Goal: Use online tool/utility: Use online tool/utility

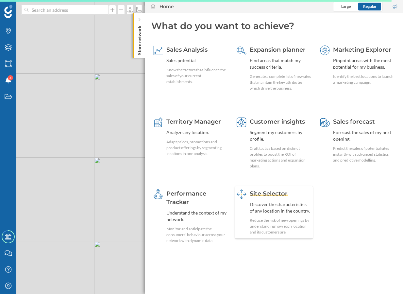
click at [277, 217] on div "Site Selector Discover the characteristics of any location in the country. Redu…" at bounding box center [279, 212] width 61 height 46
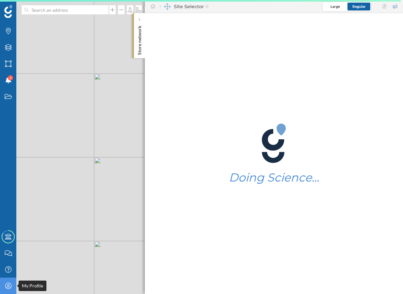
click at [8, 290] on div "My Profile" at bounding box center [8, 285] width 16 height 16
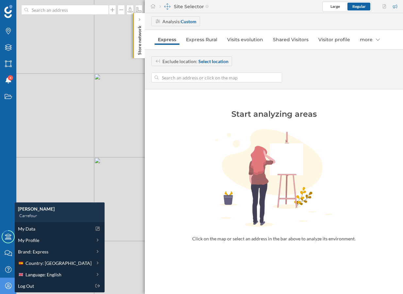
click at [84, 159] on div "© Mapbox © OpenStreetMap Improve this map" at bounding box center [201, 147] width 403 height 294
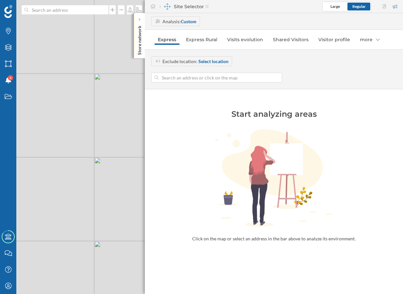
type input "[STREET_ADDRESS][PERSON_NAME]"
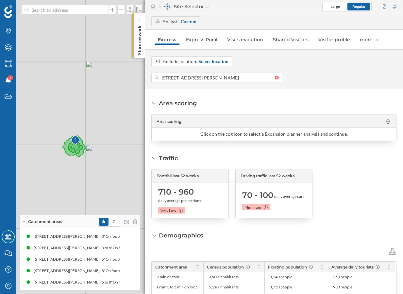
scroll to position [84, 0]
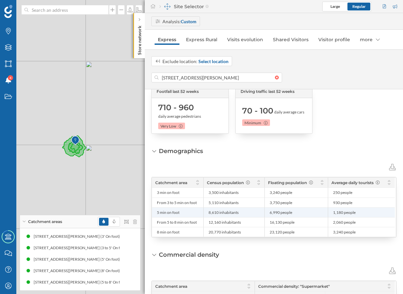
click at [211, 213] on span "8,610 inhabitants" at bounding box center [223, 212] width 30 height 5
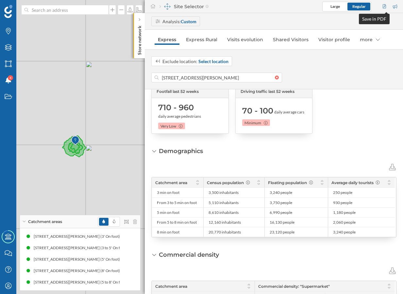
click at [383, 7] on div at bounding box center [385, 7] width 8 height 10
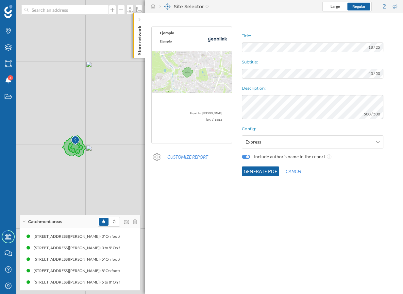
click at [254, 169] on button "Generate PDF" at bounding box center [260, 171] width 37 height 10
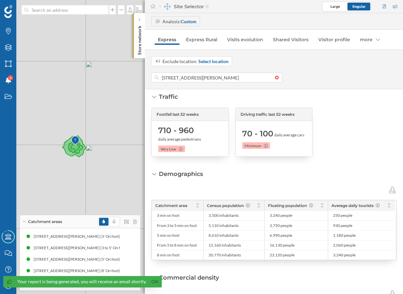
scroll to position [0, 0]
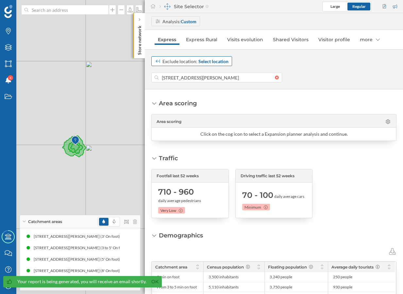
click at [204, 61] on span "Select location" at bounding box center [213, 61] width 30 height 7
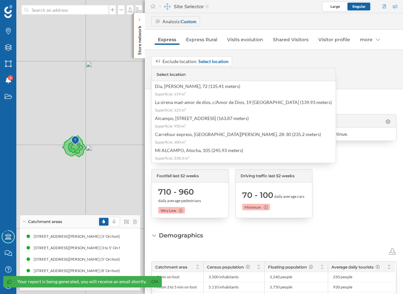
click at [344, 100] on div "Area scoring Area scoring Click on the cog icon to select a Expansion planner a…" at bounding box center [273, 120] width 245 height 42
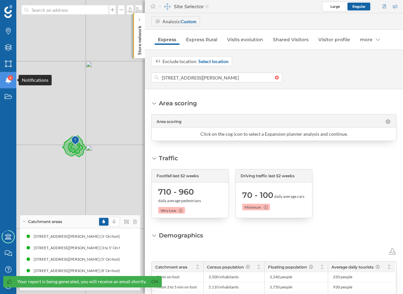
click at [9, 79] on div "4" at bounding box center [10, 77] width 5 height 5
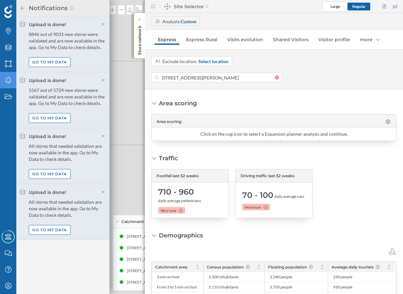
click at [3, 84] on div "Notifications" at bounding box center [8, 80] width 16 height 16
click at [4, 93] on div "States" at bounding box center [8, 96] width 16 height 16
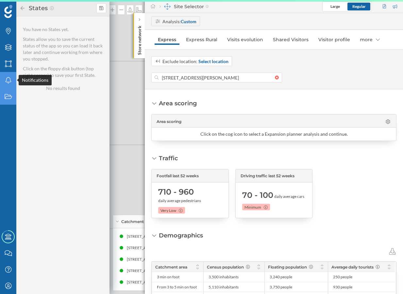
click at [6, 81] on icon "Notifications" at bounding box center [8, 80] width 8 height 7
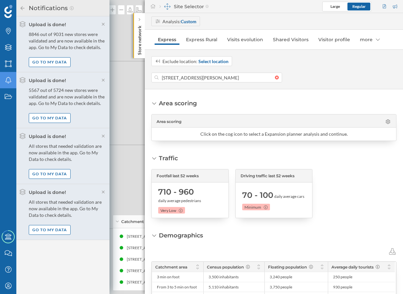
click at [5, 125] on div "Brands Layers Areas Notifications States" at bounding box center [8, 114] width 16 height 228
click at [10, 90] on div "States" at bounding box center [8, 96] width 16 height 16
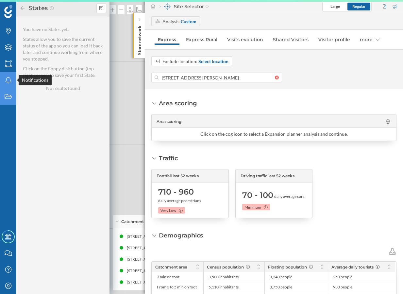
click at [11, 79] on icon "Notifications" at bounding box center [8, 80] width 8 height 7
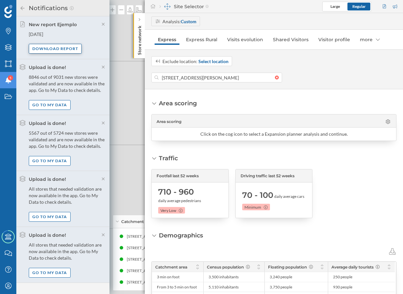
click at [66, 49] on div "Download report" at bounding box center [55, 49] width 53 height 10
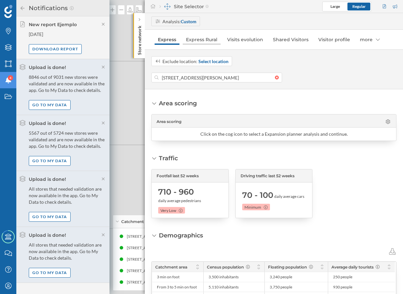
click at [204, 36] on link "Express Rural" at bounding box center [202, 39] width 38 height 10
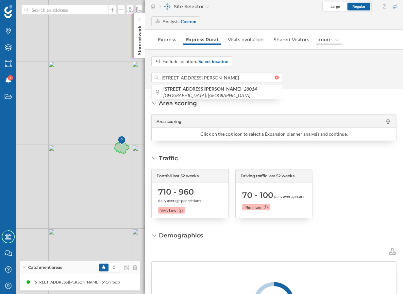
click at [324, 36] on div "more" at bounding box center [328, 39] width 26 height 10
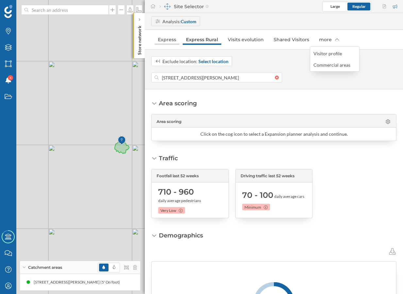
click at [164, 40] on link "Express" at bounding box center [166, 39] width 25 height 10
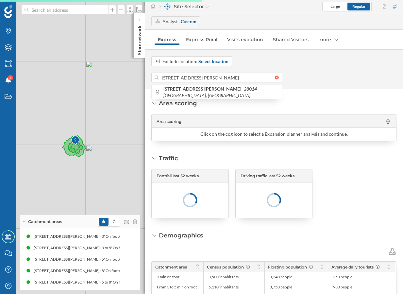
click at [186, 21] on strong "Custom" at bounding box center [189, 22] width 16 height 6
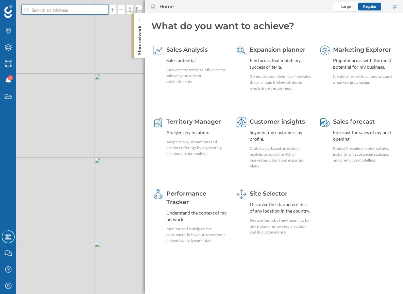
click at [72, 14] on input at bounding box center [64, 10] width 73 height 10
paste input "Reference: Calle De San José 7, 28014 Madrid, Madrid, Spain"
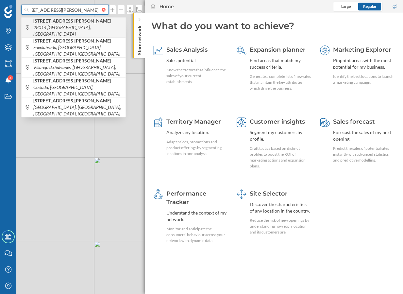
type input "Reference: Calle De San José 7, 28014 Madrid, Madrid, Spain"
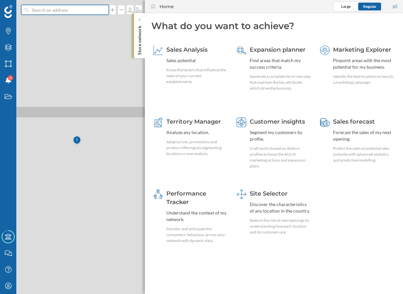
scroll to position [0, 0]
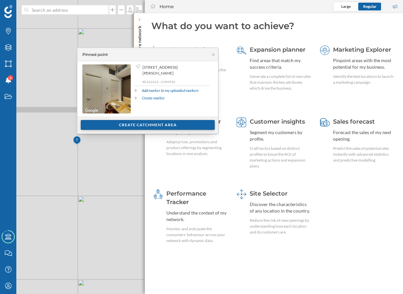
click at [139, 125] on div "Create catchment area" at bounding box center [148, 125] width 134 height 10
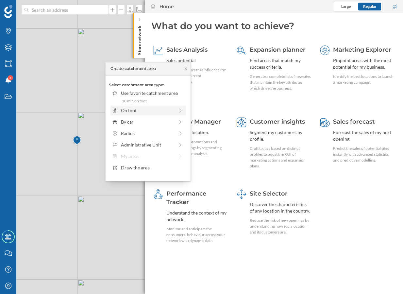
click at [143, 112] on div "On foot" at bounding box center [147, 110] width 53 height 7
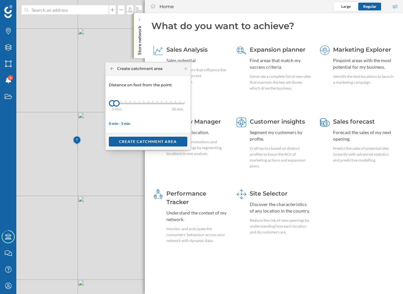
click at [125, 103] on div "0 min. 3 min. 4 min. 5 min. 6 min. 7 min. 8 min. 9 min. 10 min. 11 min. 12 min.…" at bounding box center [148, 104] width 72 height 2
click at [135, 136] on div "Create catchment area" at bounding box center [147, 141] width 85 height 17
click at [134, 143] on div "Create catchment area" at bounding box center [148, 141] width 78 height 10
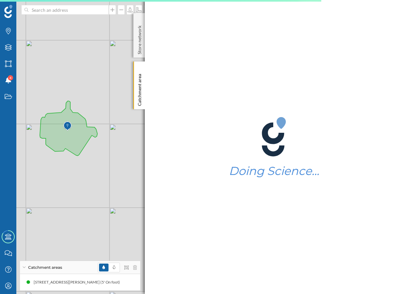
drag, startPoint x: 56, startPoint y: 150, endPoint x: 75, endPoint y: 164, distance: 22.9
click at [75, 164] on div "© Mapbox © OpenStreetMap Improve this map" at bounding box center [201, 147] width 403 height 294
